Goal: Navigation & Orientation: Understand site structure

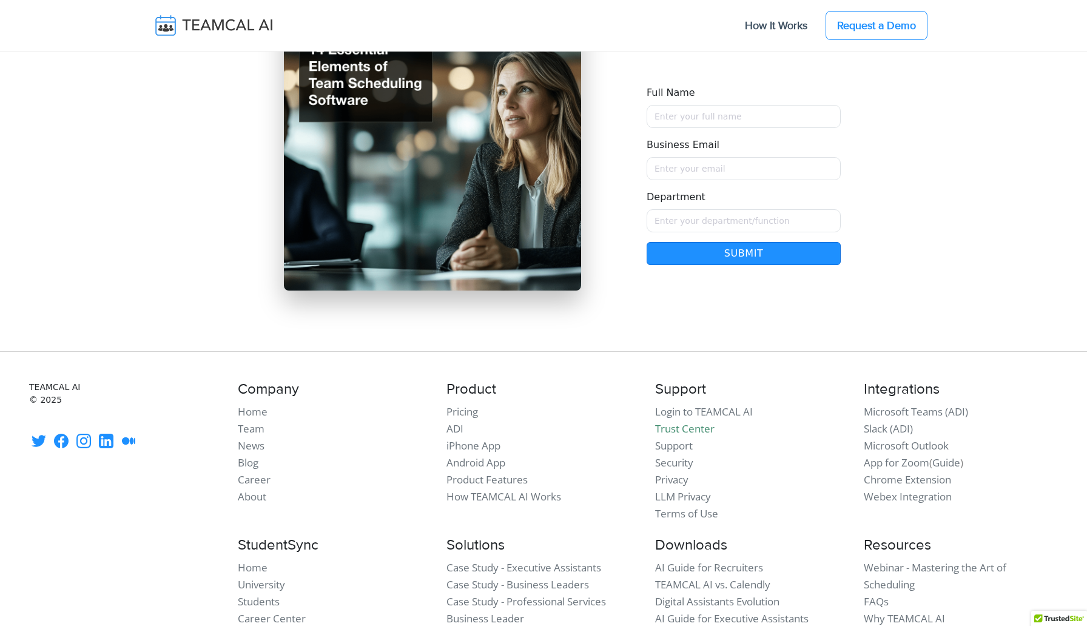
scroll to position [10433, 0]
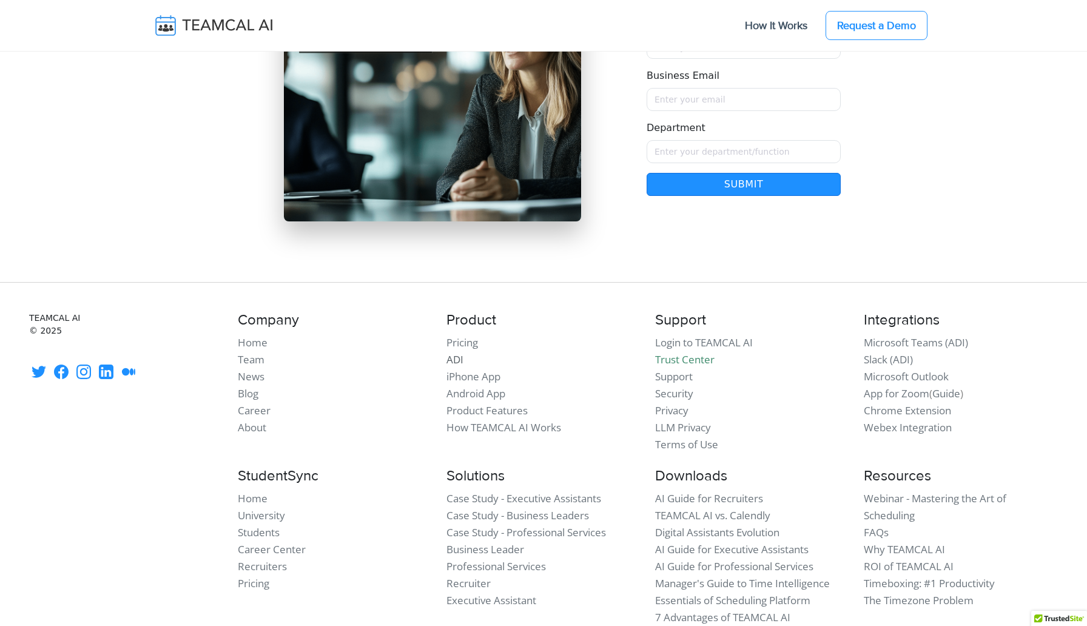
click at [460, 352] on link "ADI" at bounding box center [454, 359] width 17 height 14
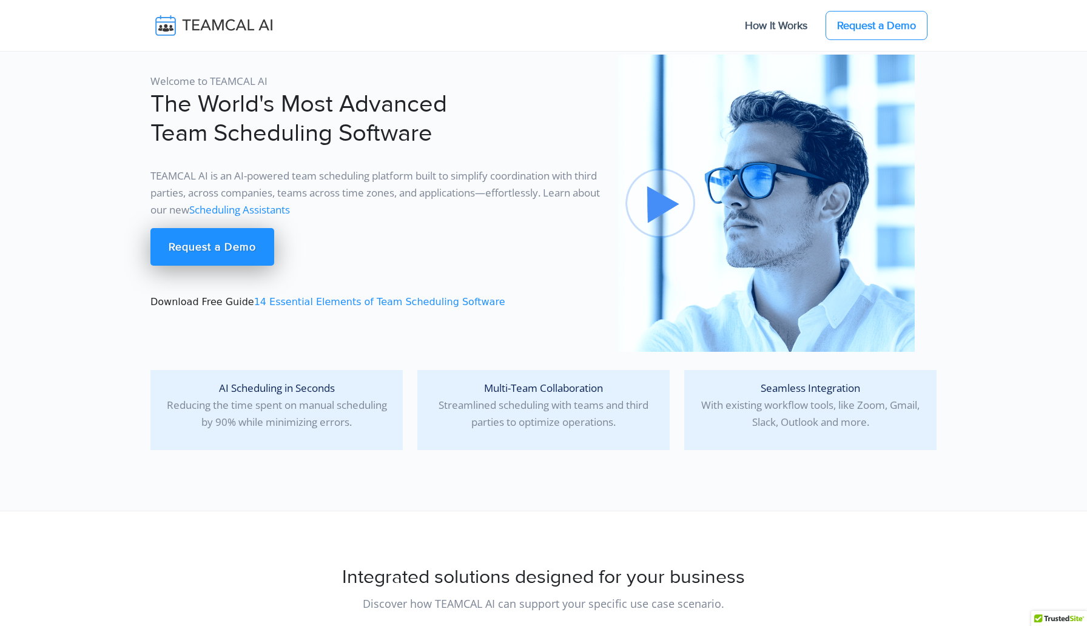
scroll to position [10433, 0]
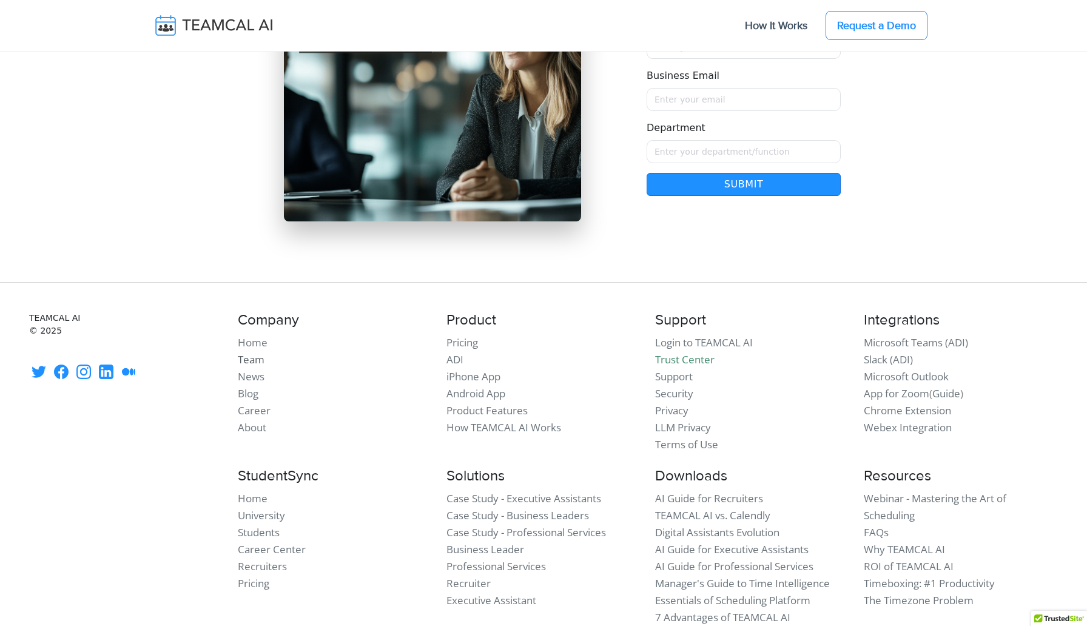
click at [258, 352] on link "Team" at bounding box center [251, 359] width 27 height 14
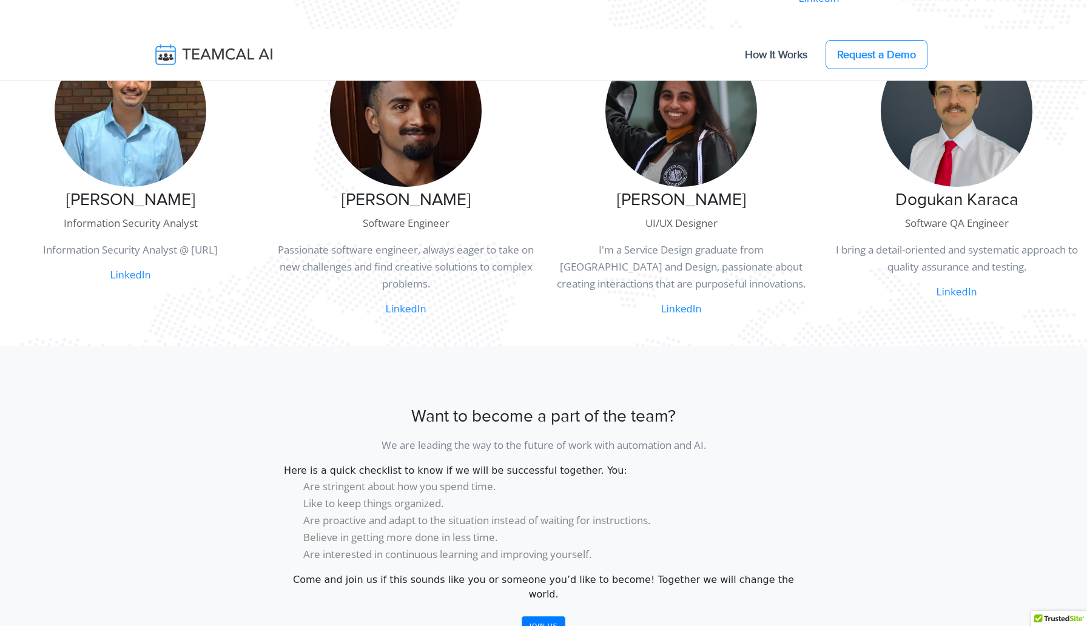
scroll to position [762, 0]
